Goal: Information Seeking & Learning: Learn about a topic

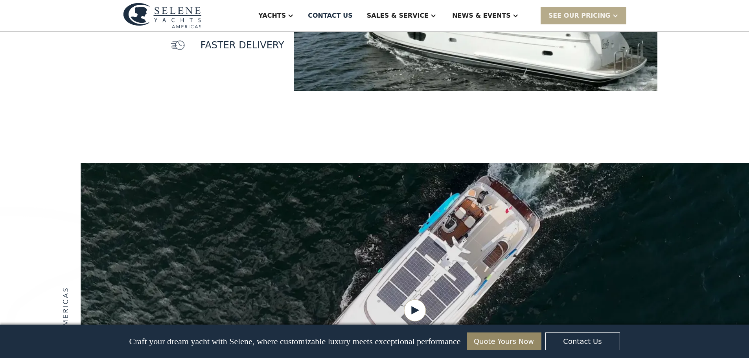
scroll to position [944, 0]
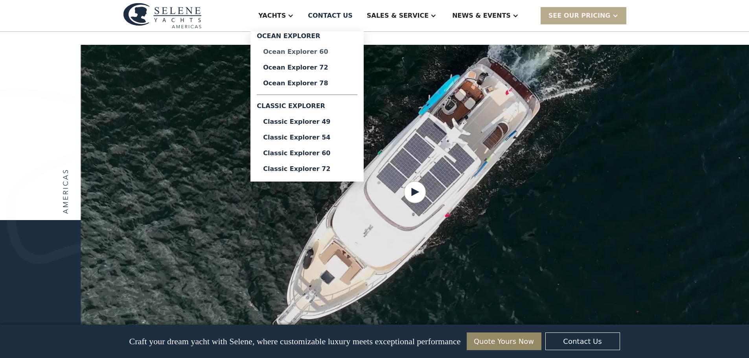
click at [337, 53] on div "Ocean Explorer 60" at bounding box center [307, 52] width 88 height 6
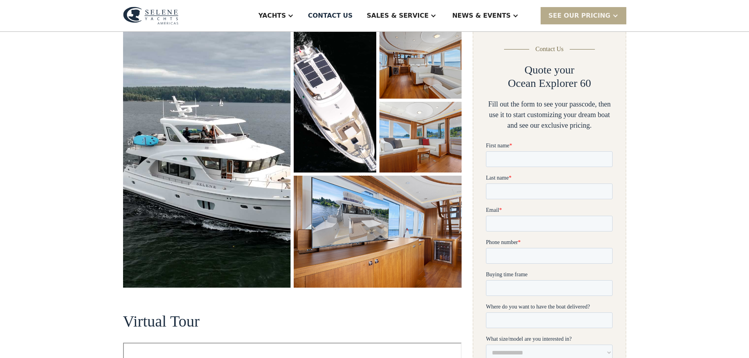
scroll to position [118, 0]
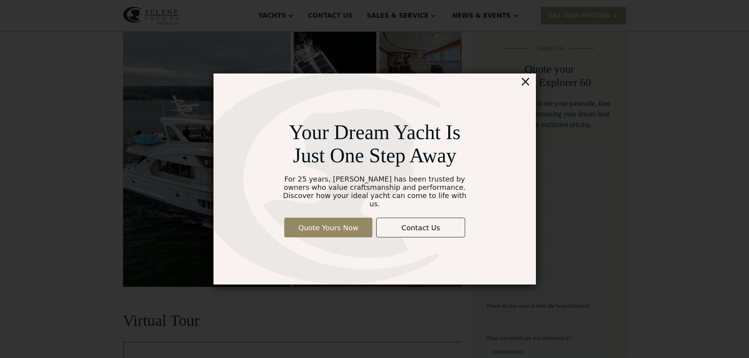
click at [522, 86] on div "×" at bounding box center [525, 82] width 11 height 16
